Goal: Check status: Check status

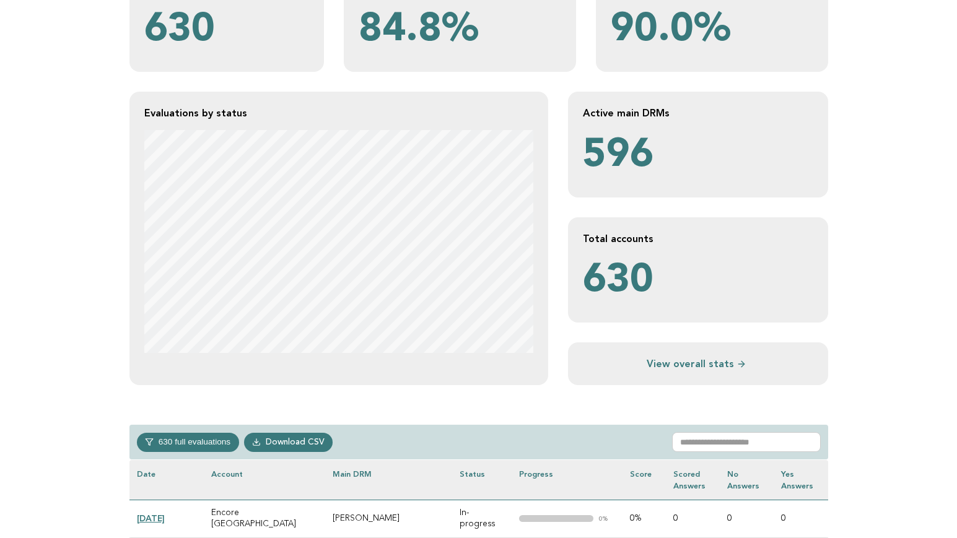
scroll to position [464, 0]
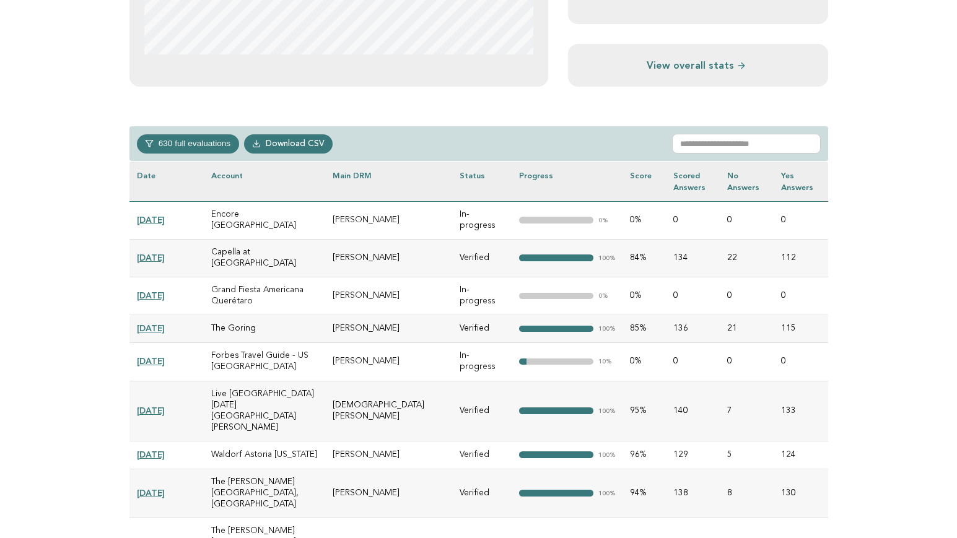
click at [157, 216] on link "[DATE]" at bounding box center [151, 220] width 28 height 10
click at [165, 356] on link "2025-08-29" at bounding box center [151, 361] width 28 height 10
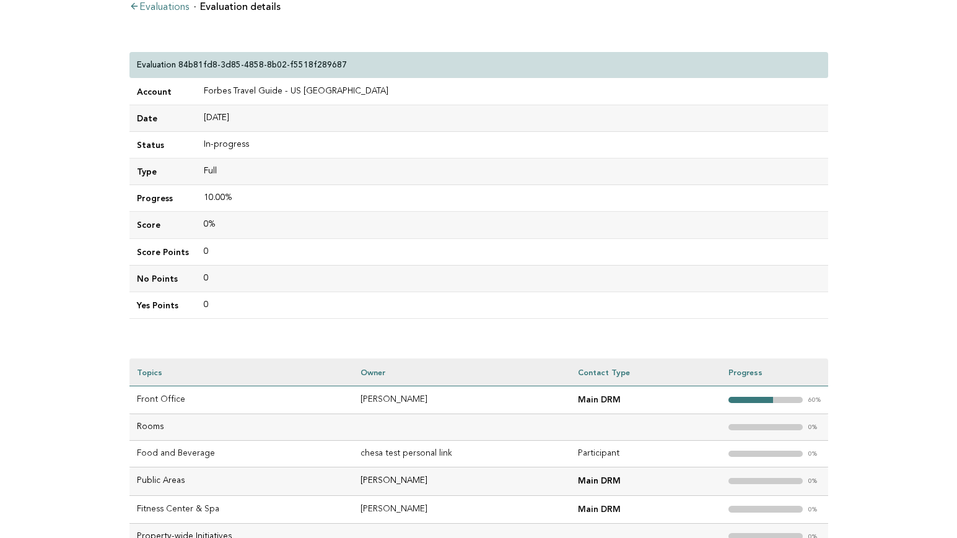
scroll to position [15, 0]
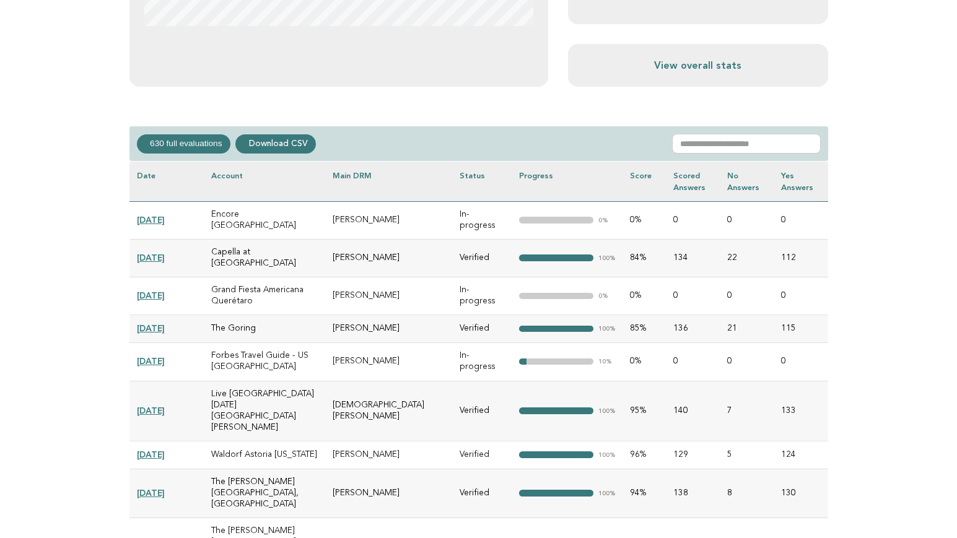
scroll to position [464, 0]
click at [165, 323] on link "2025-09-05" at bounding box center [151, 328] width 28 height 10
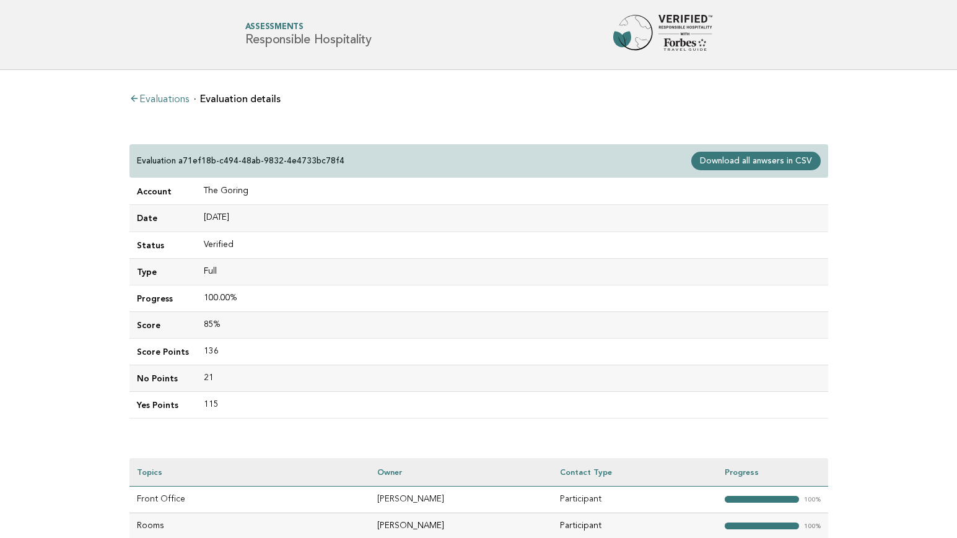
click at [74, 177] on main "Evaluations Evaluation details Evaluation a71ef18b-c494-48ab-9832-4e4733bc78f4 …" at bounding box center [478, 470] width 957 height 801
click at [75, 248] on main "Evaluations Evaluation details Evaluation a71ef18b-c494-48ab-9832-4e4733bc78f4 …" at bounding box center [478, 470] width 957 height 801
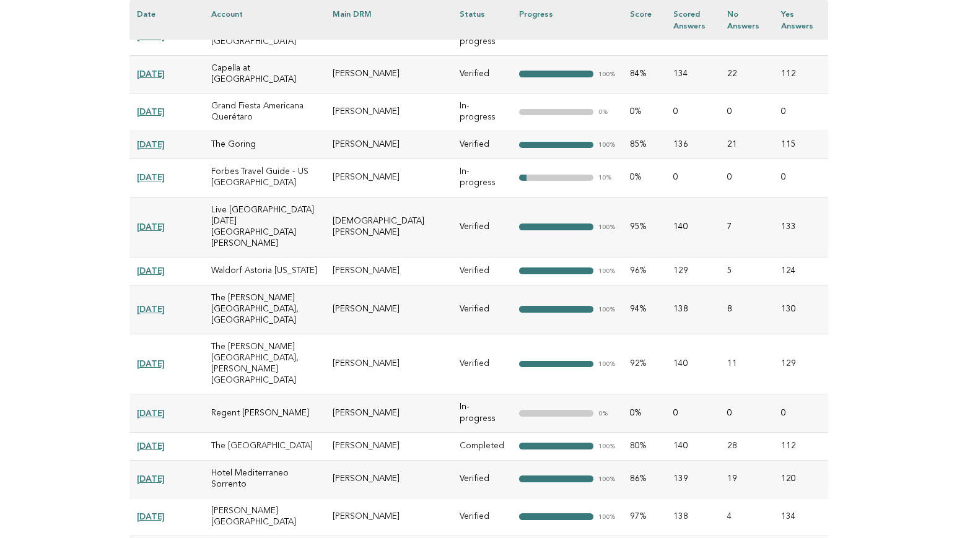
scroll to position [697, 0]
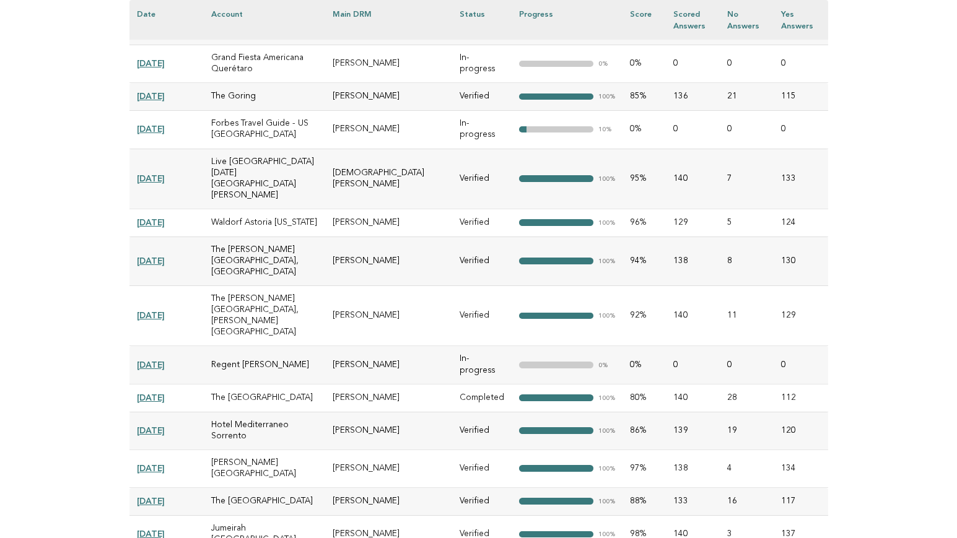
click at [144, 310] on link "[DATE]" at bounding box center [151, 315] width 28 height 10
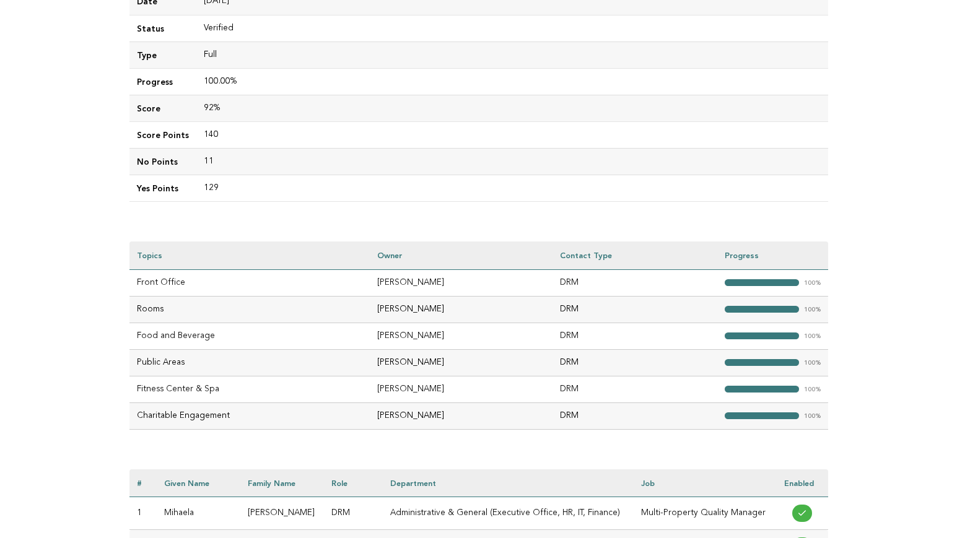
scroll to position [62, 0]
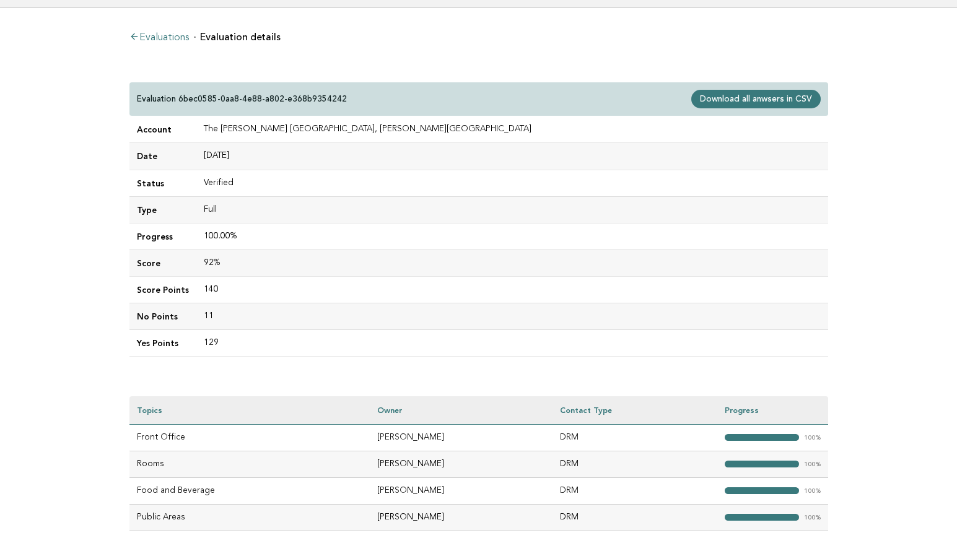
click at [60, 199] on main "Evaluations Evaluation details Evaluation 6bec0585-0aa8-4e88-a802-e368b9354242 …" at bounding box center [478, 374] width 957 height 733
